Goal: Manage account settings

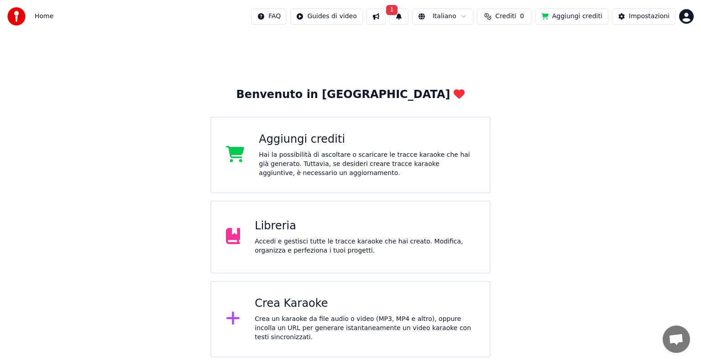
click at [318, 246] on div "Accedi e gestisci tutte le tracce karaoke che hai creato. Modifica, organizza e…" at bounding box center [365, 246] width 220 height 18
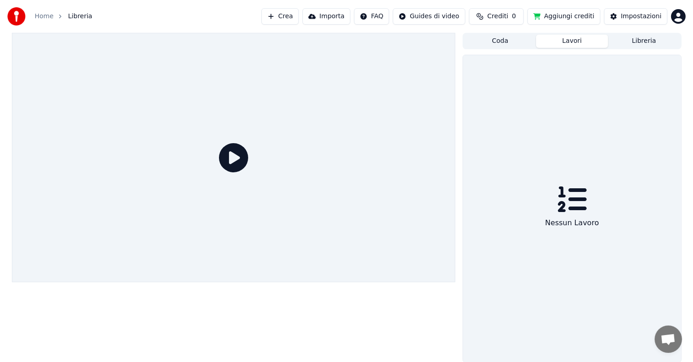
click at [588, 42] on button "Lavori" at bounding box center [572, 41] width 72 height 13
click at [518, 37] on button "Coda" at bounding box center [500, 41] width 72 height 13
click at [636, 37] on button "Libreria" at bounding box center [644, 41] width 72 height 13
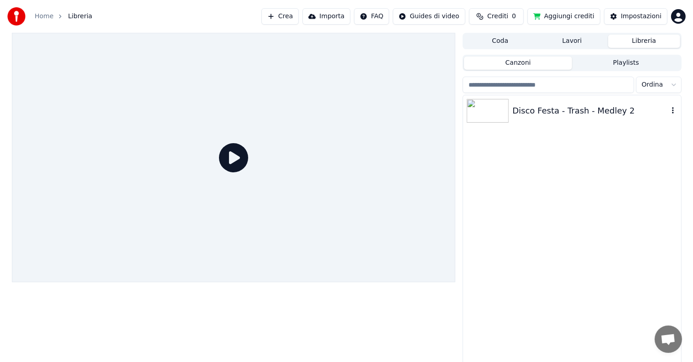
click at [491, 106] on img at bounding box center [488, 111] width 42 height 24
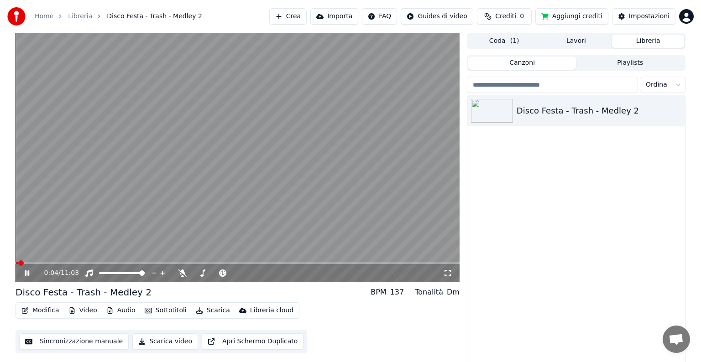
click at [678, 15] on html "Home Libreria Disco Festa - Trash - Medley 2 Crea Importa FAQ Guides di video C…" at bounding box center [350, 181] width 701 height 362
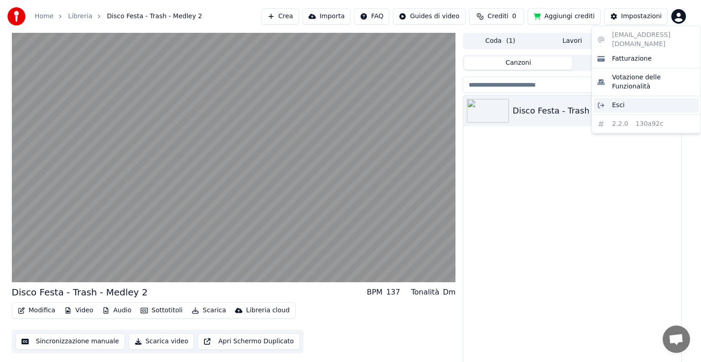
click at [650, 98] on div "Esci" at bounding box center [646, 105] width 105 height 15
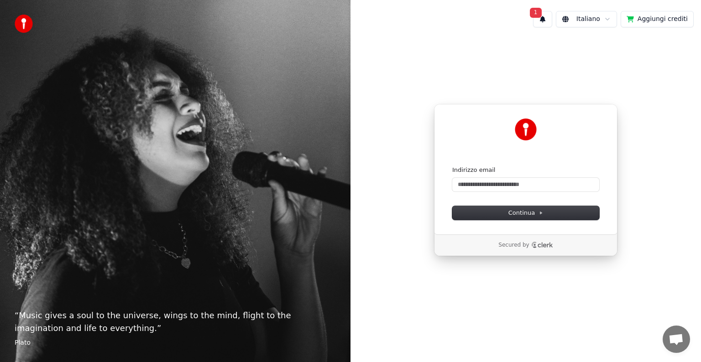
click at [649, 106] on div "Continua con Google oppure Indirizzo email Continua Secured by" at bounding box center [525, 180] width 350 height 291
click at [541, 10] on span "1" at bounding box center [536, 13] width 12 height 10
click at [610, 50] on button "Aggiorna" at bounding box center [611, 48] width 44 height 16
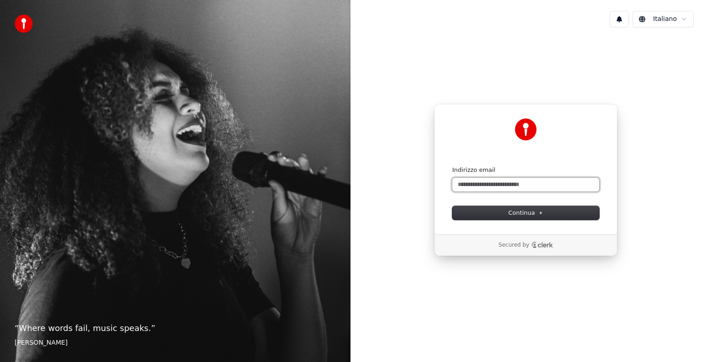
click at [530, 185] on input "Indirizzo email" at bounding box center [525, 185] width 147 height 14
